Goal: Transaction & Acquisition: Purchase product/service

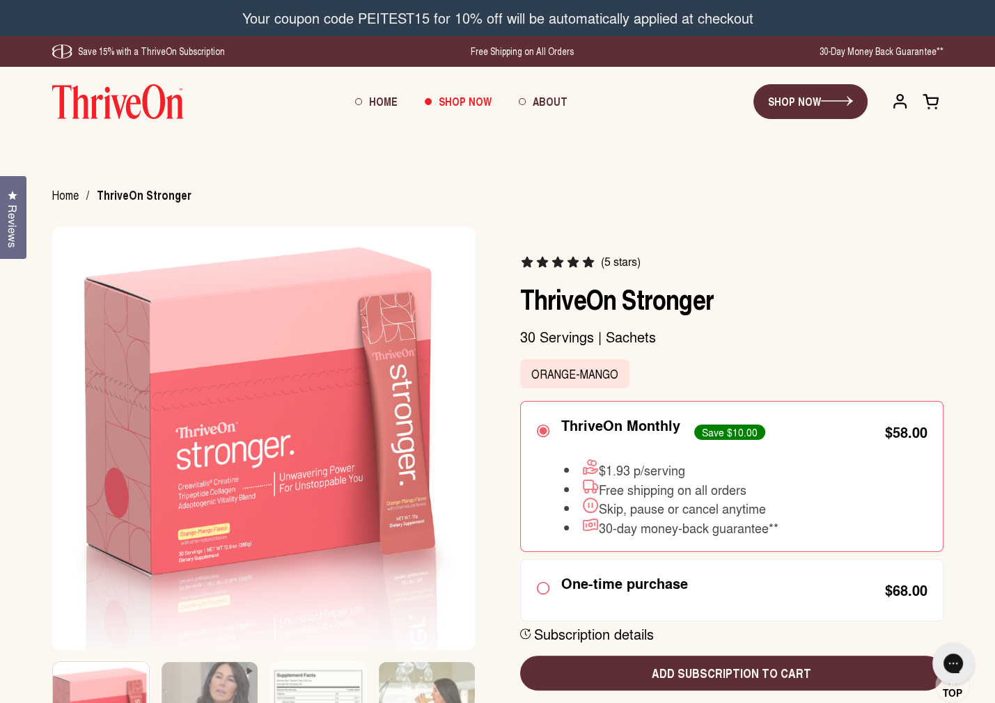
click at [720, 635] on div "Subscription details How subscriptions work Products are automatically delivere…" at bounding box center [731, 634] width 423 height 18
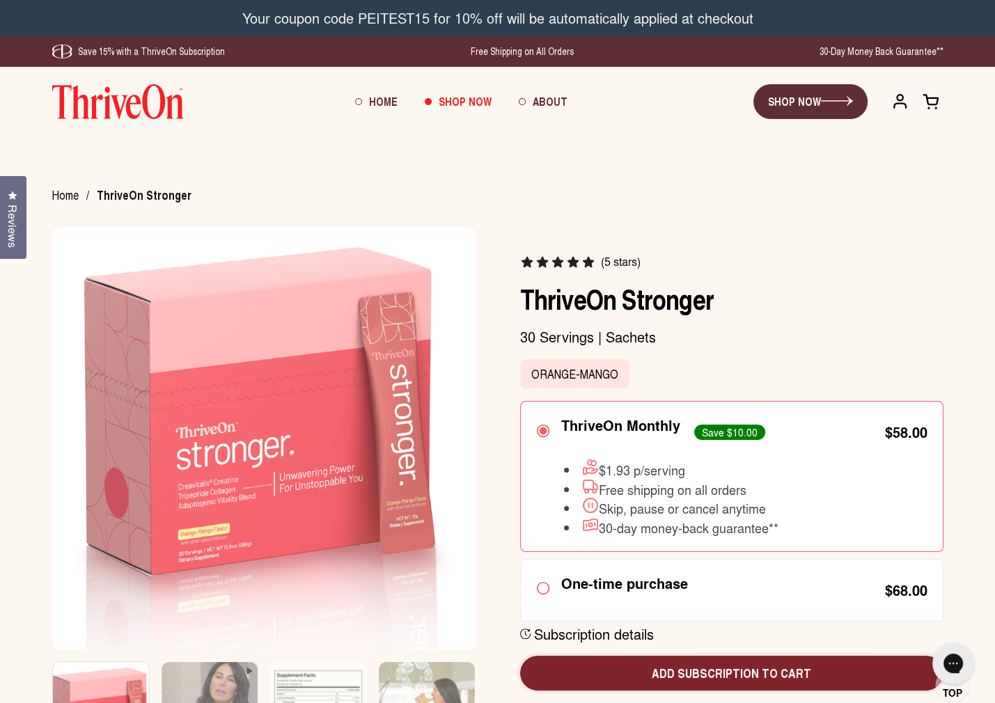
click at [727, 671] on span "Add subscription to cart" at bounding box center [731, 673] width 401 height 18
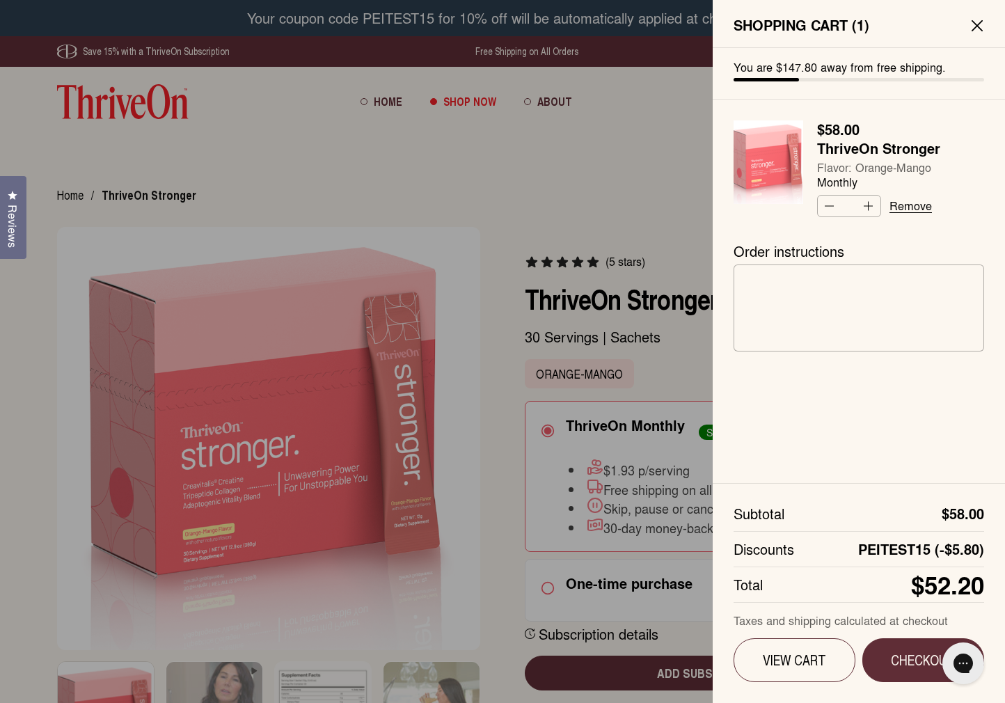
click at [54, 658] on div at bounding box center [502, 351] width 1005 height 703
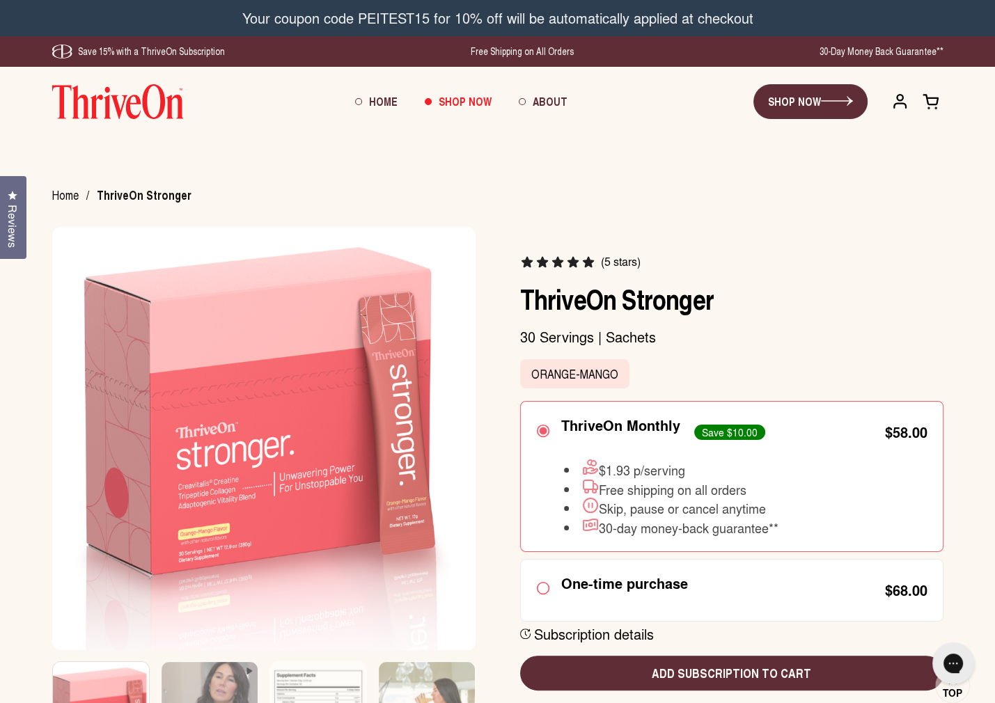
drag, startPoint x: 491, startPoint y: 200, endPoint x: 483, endPoint y: 194, distance: 10.4
click at [492, 200] on div "Home / ThriveOn Stronger" at bounding box center [497, 196] width 891 height 14
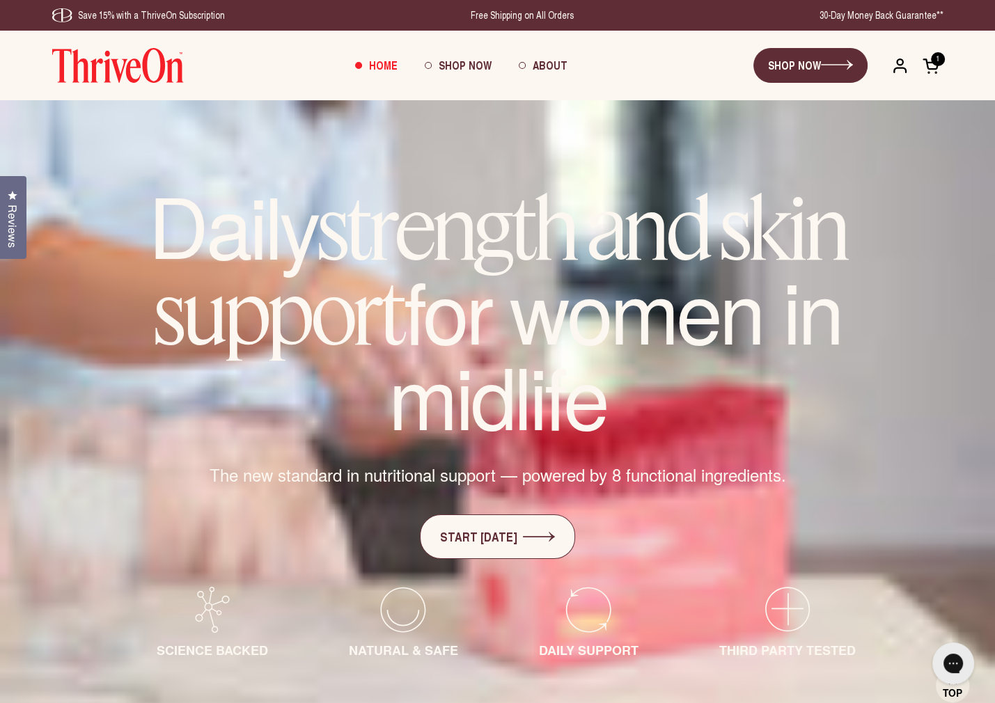
click at [929, 68] on span at bounding box center [930, 65] width 17 height 17
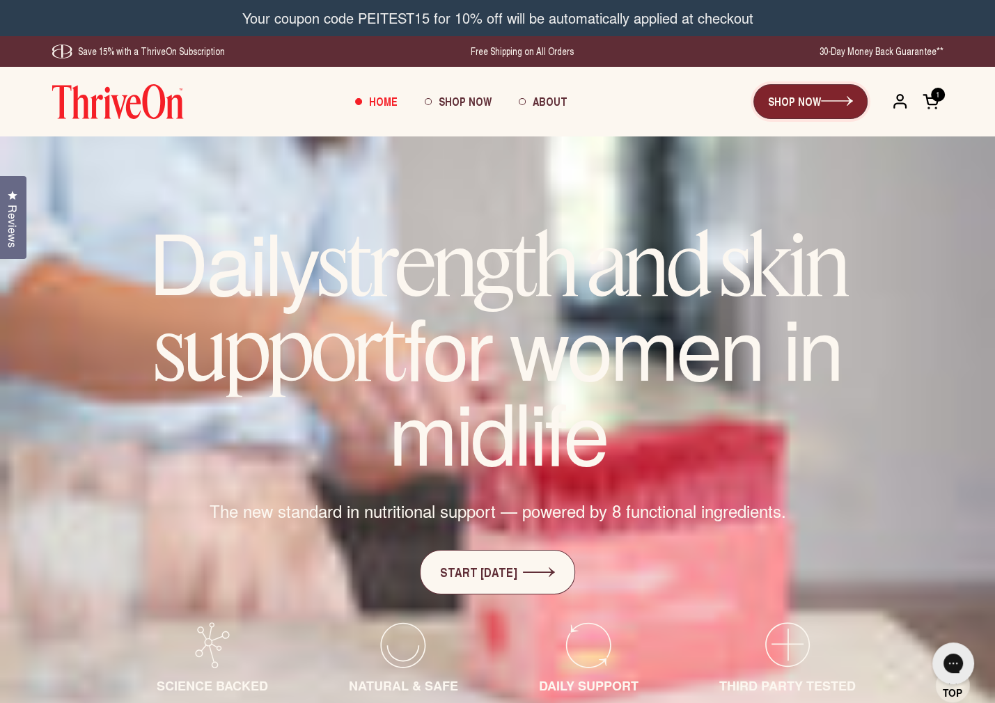
click at [812, 108] on link "SHOP NOW" at bounding box center [810, 101] width 114 height 35
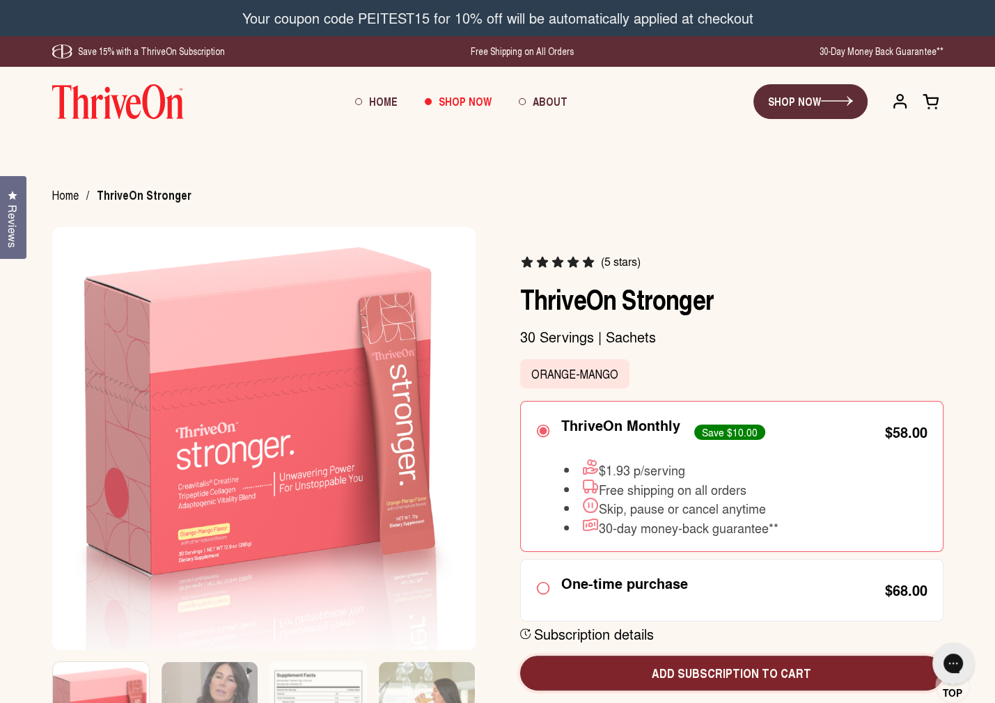
click at [739, 665] on span "Add subscription to cart" at bounding box center [731, 673] width 401 height 18
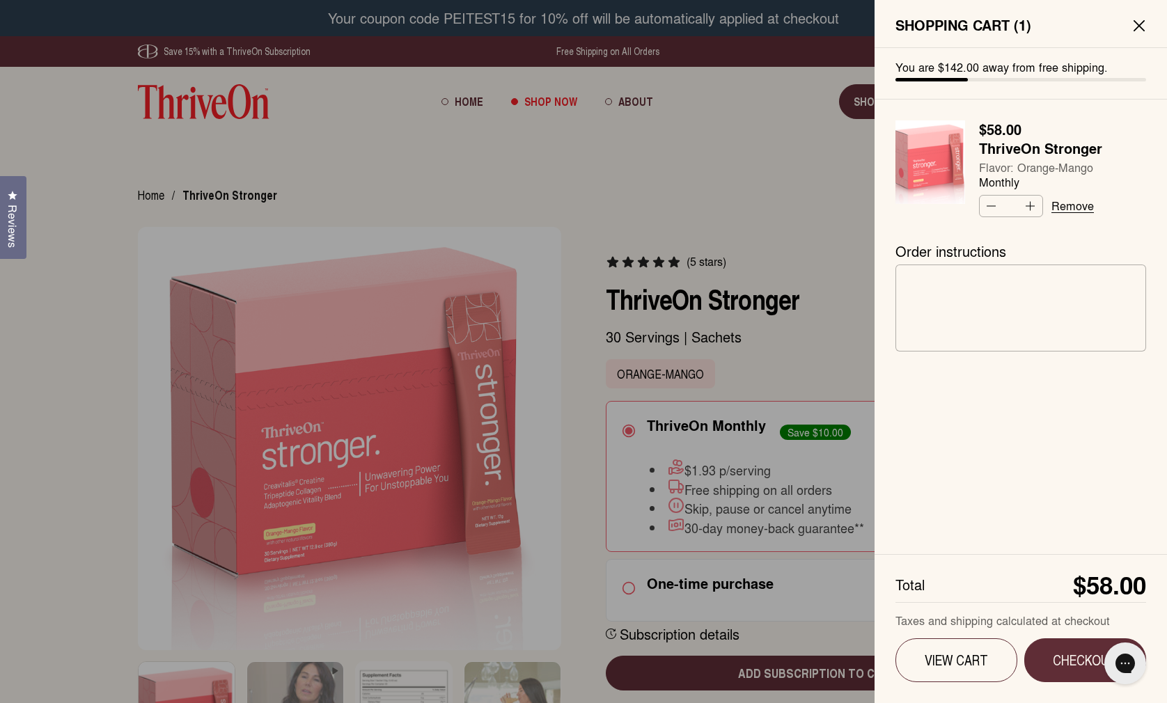
click at [994, 34] on button "Close sidebar" at bounding box center [1139, 25] width 28 height 28
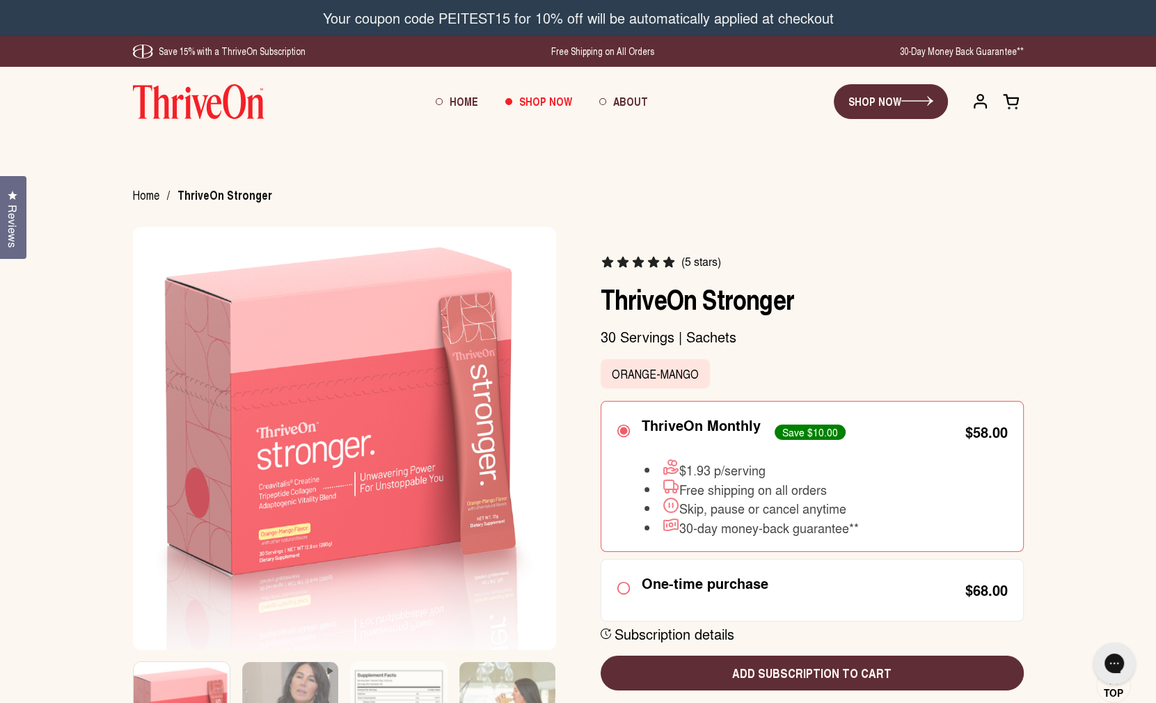
click at [150, 200] on span "Home" at bounding box center [146, 196] width 26 height 19
